Goal: Transaction & Acquisition: Purchase product/service

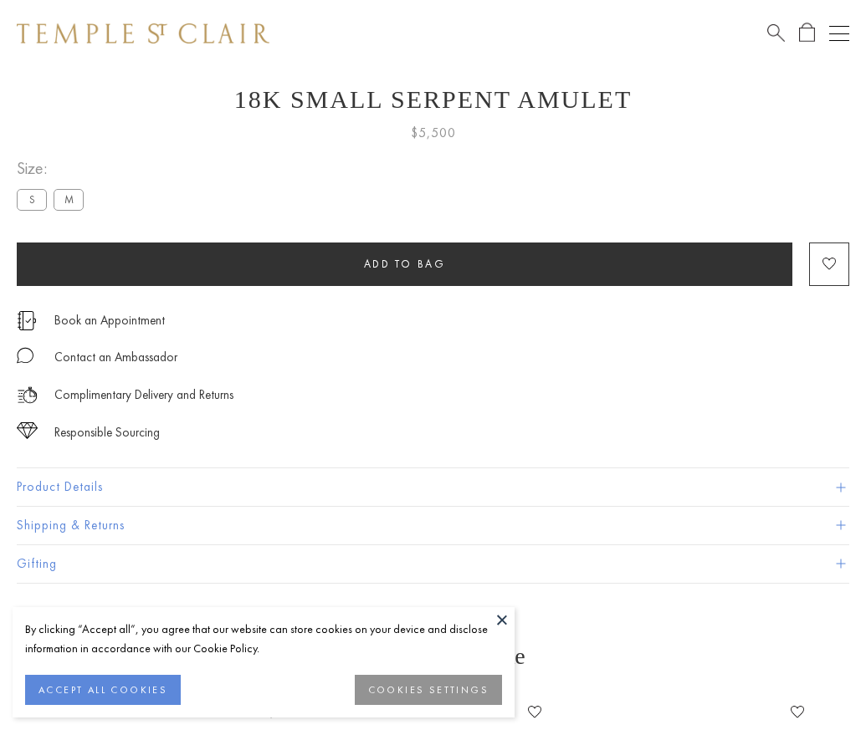
click at [404, 257] on span "Add to bag" at bounding box center [405, 264] width 82 height 14
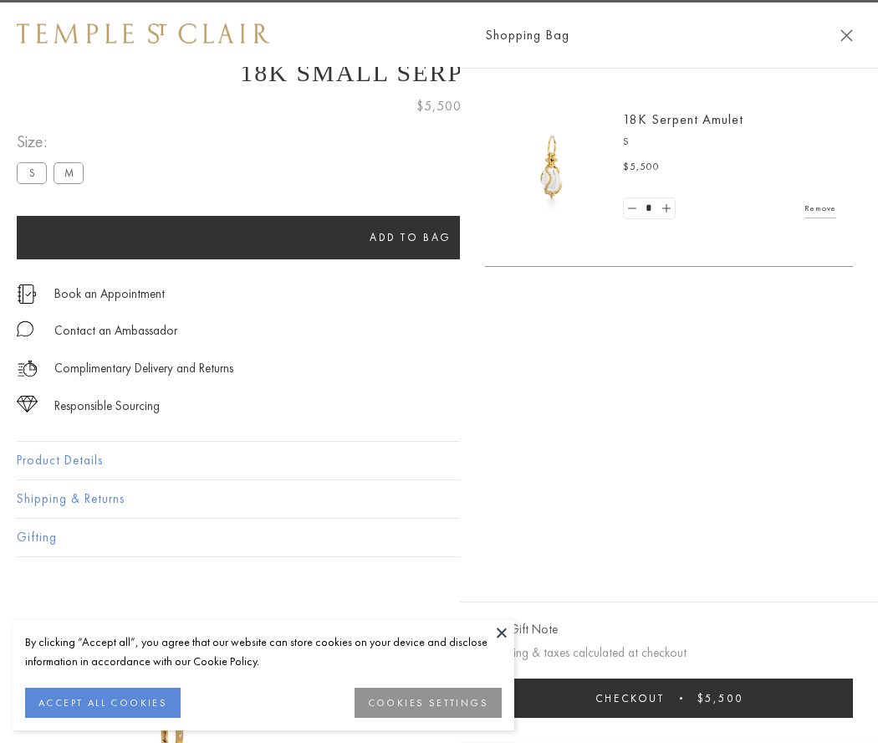
click at [665, 698] on span "Checkout" at bounding box center [630, 698] width 69 height 14
